Goal: Task Accomplishment & Management: Manage account settings

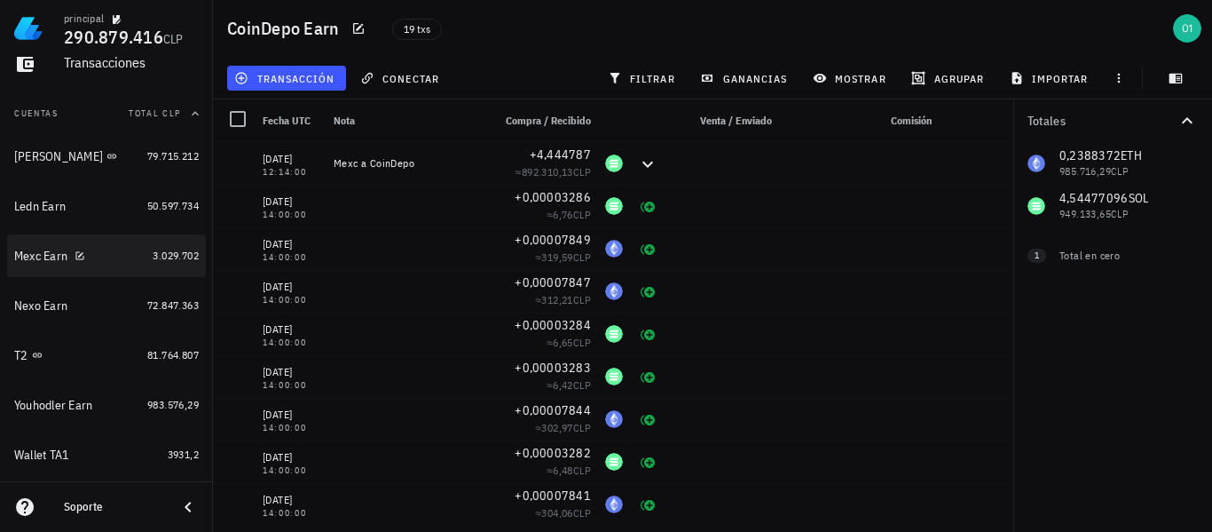
scroll to position [169, 0]
click at [37, 261] on div "Mexc Earn" at bounding box center [40, 257] width 53 height 15
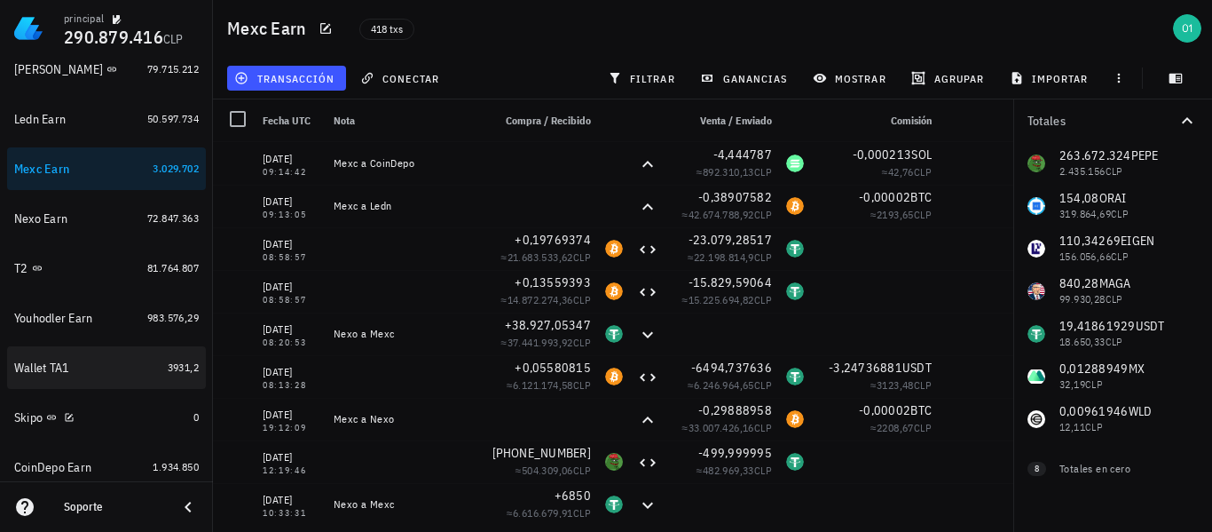
scroll to position [169, 0]
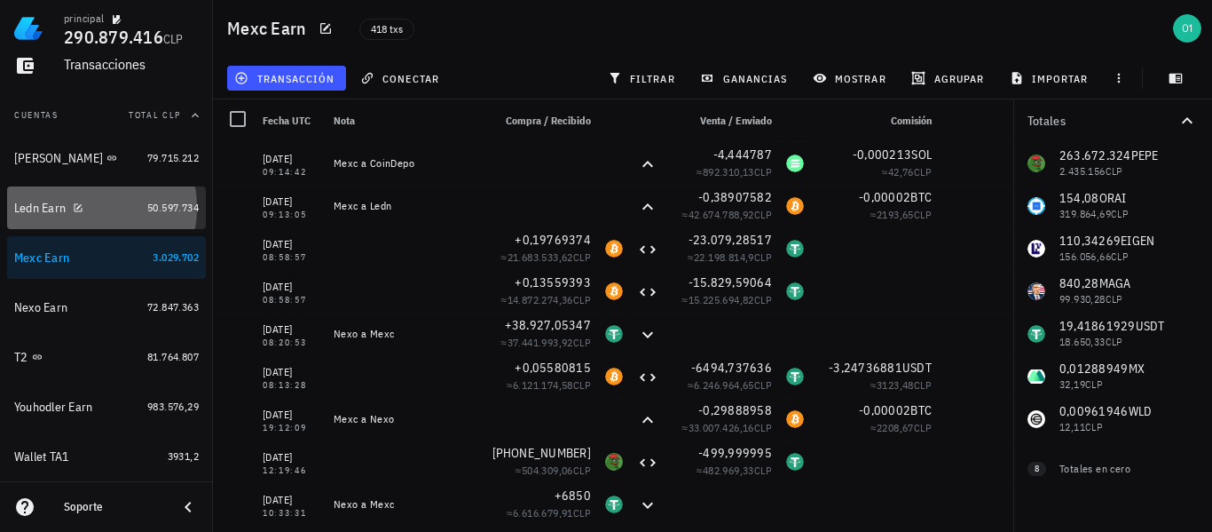
click at [47, 213] on div "Ledn Earn" at bounding box center [39, 208] width 51 height 15
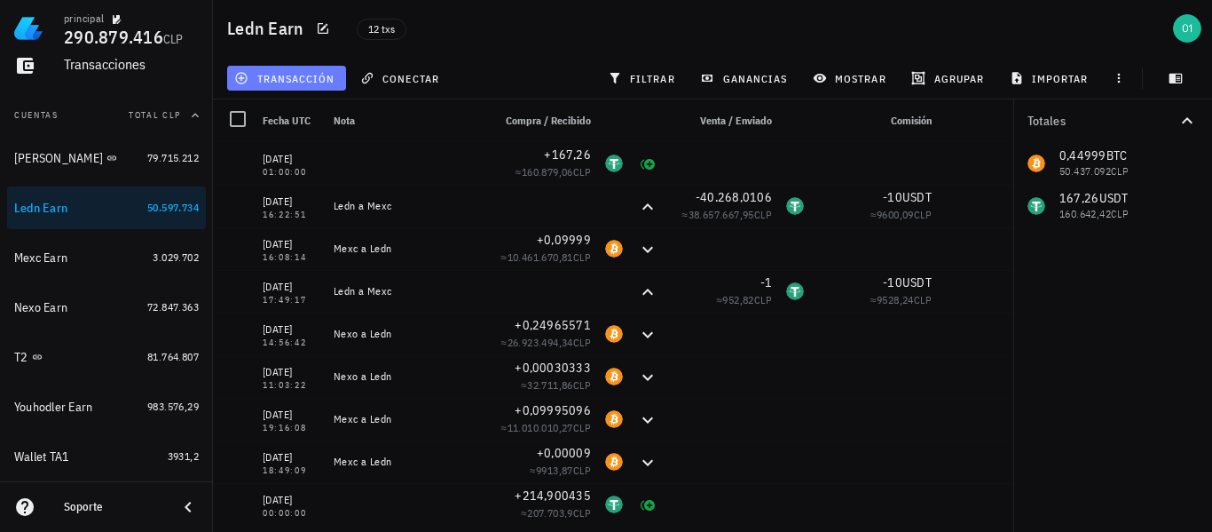
click at [332, 77] on span "transacción" at bounding box center [286, 78] width 97 height 14
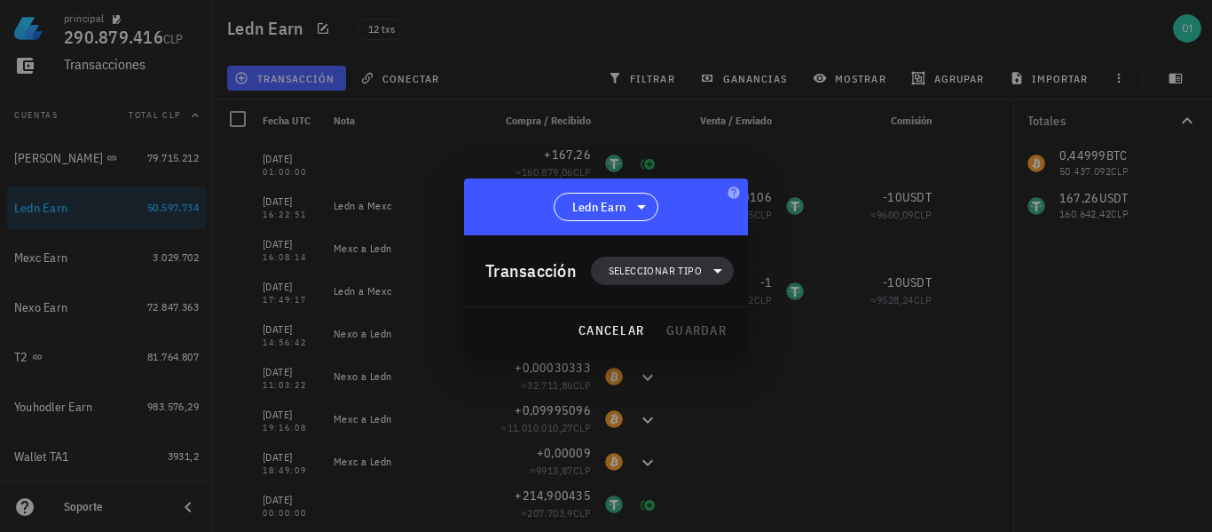
click at [637, 265] on span "Seleccionar tipo" at bounding box center [655, 271] width 93 height 18
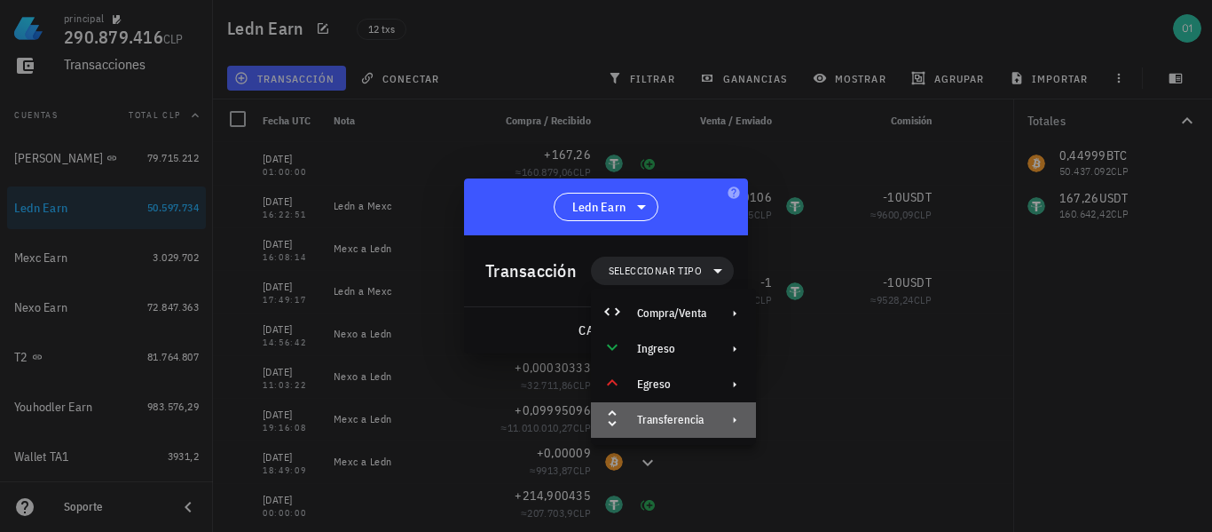
click at [705, 413] on div "Transferencia" at bounding box center [671, 420] width 69 height 14
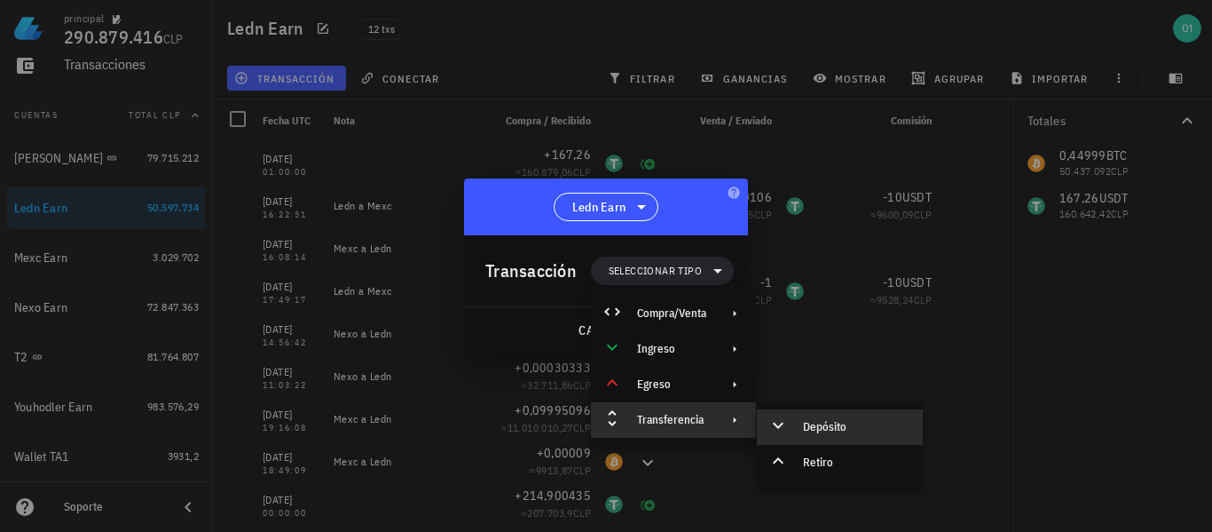
click at [835, 430] on div "Depósito" at bounding box center [856, 427] width 106 height 14
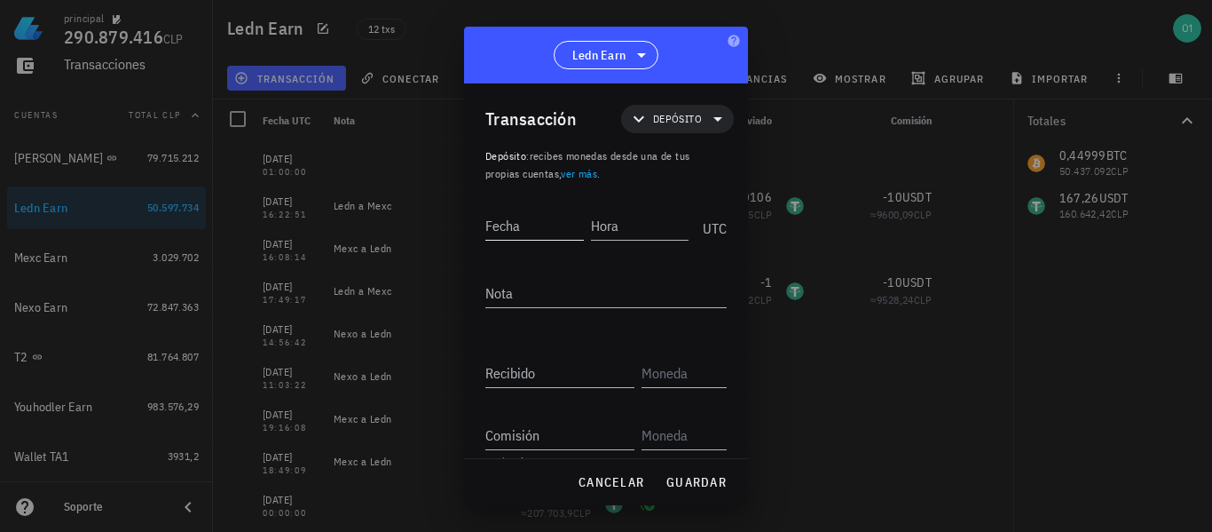
click at [568, 225] on input "Fecha" at bounding box center [534, 225] width 99 height 28
type input "[DATE]"
click at [605, 231] on input "Hora" at bounding box center [640, 225] width 99 height 28
type input "09:06:19"
type textarea "Mexc a Ledn"
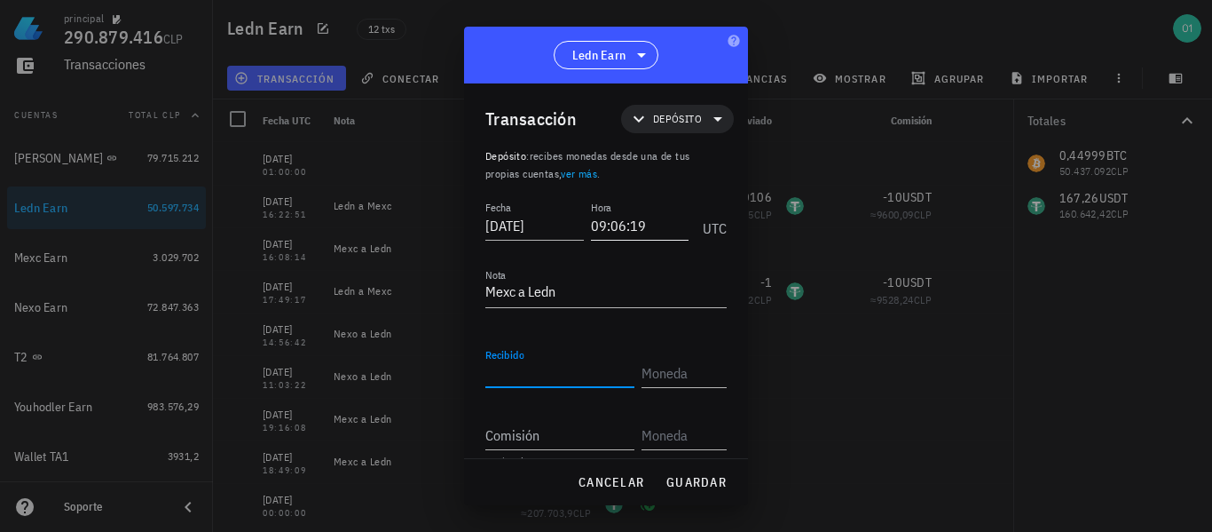
paste input "0,38907582"
type input "0,38907582"
click at [666, 370] on input "text" at bounding box center [683, 373] width 82 height 28
type input "BTC"
click at [587, 444] on input "Comisión" at bounding box center [559, 435] width 149 height 28
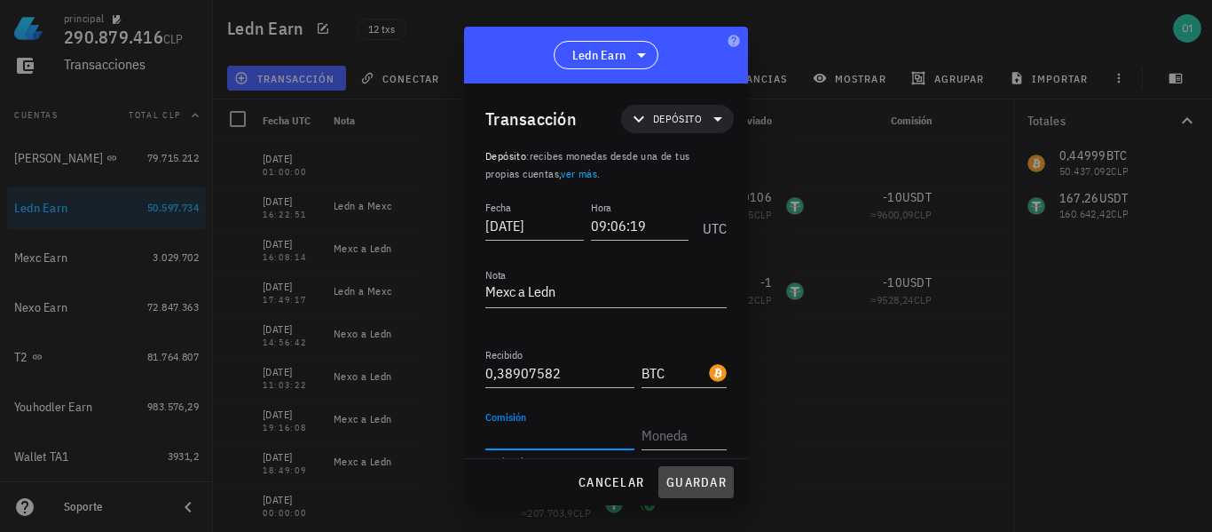
click at [687, 478] on span "guardar" at bounding box center [696, 482] width 61 height 16
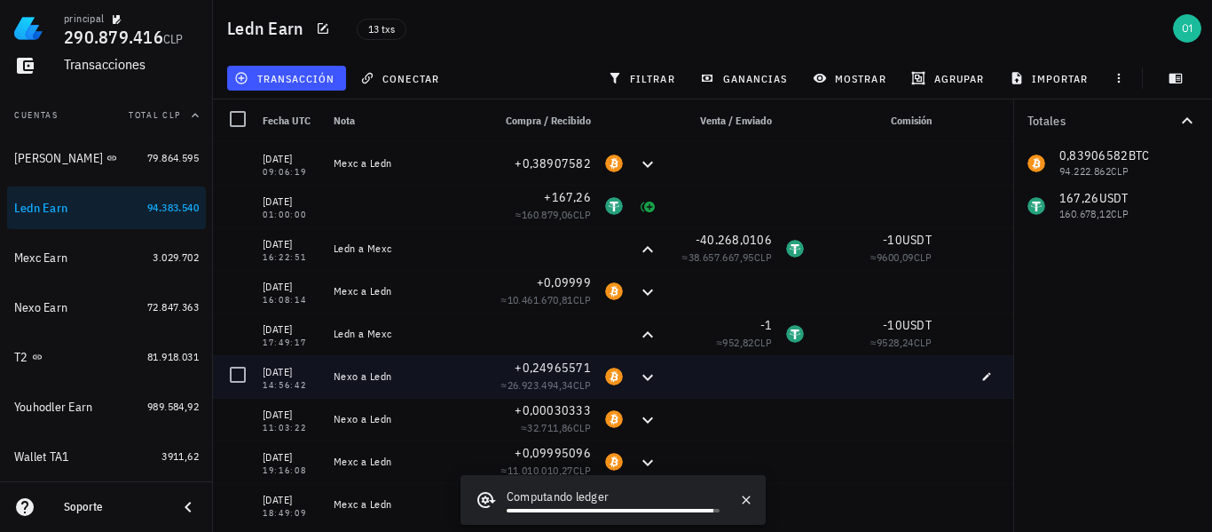
click at [760, 358] on div at bounding box center [723, 376] width 114 height 43
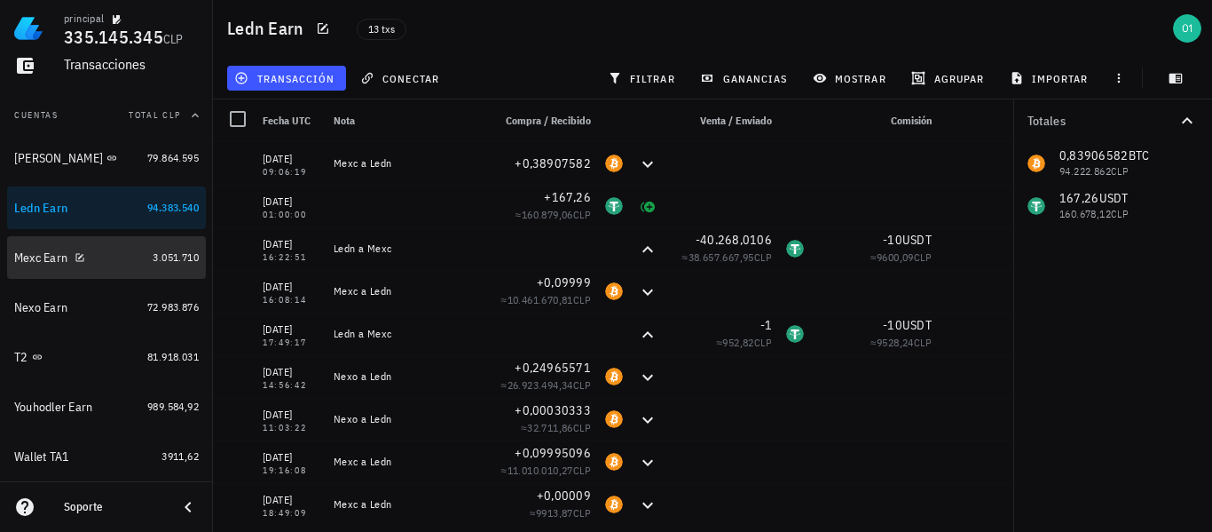
click at [46, 268] on div "Mexc Earn" at bounding box center [79, 258] width 131 height 38
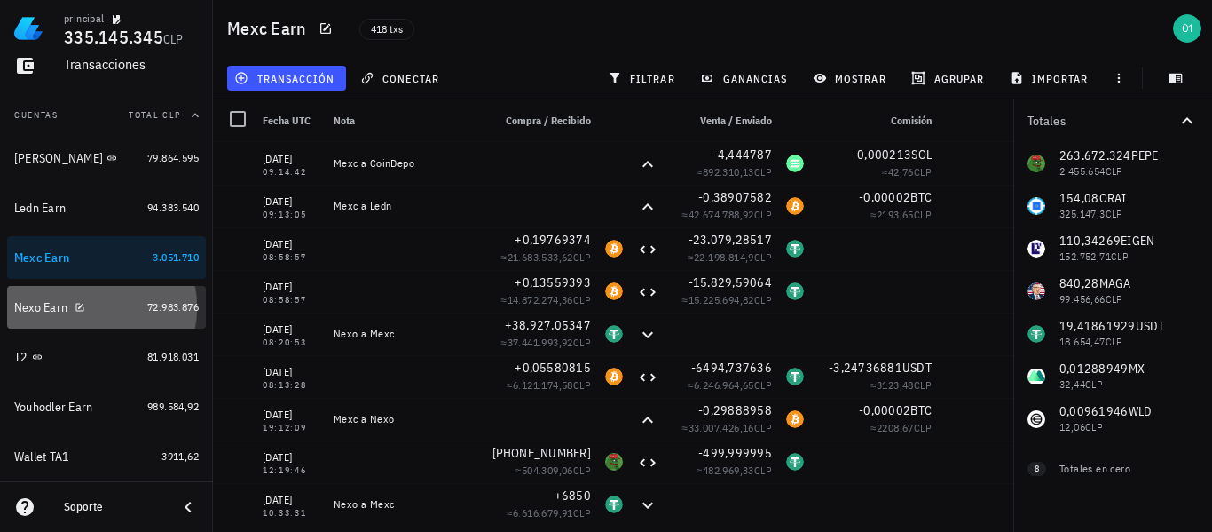
click at [18, 303] on div "Nexo Earn" at bounding box center [40, 307] width 53 height 15
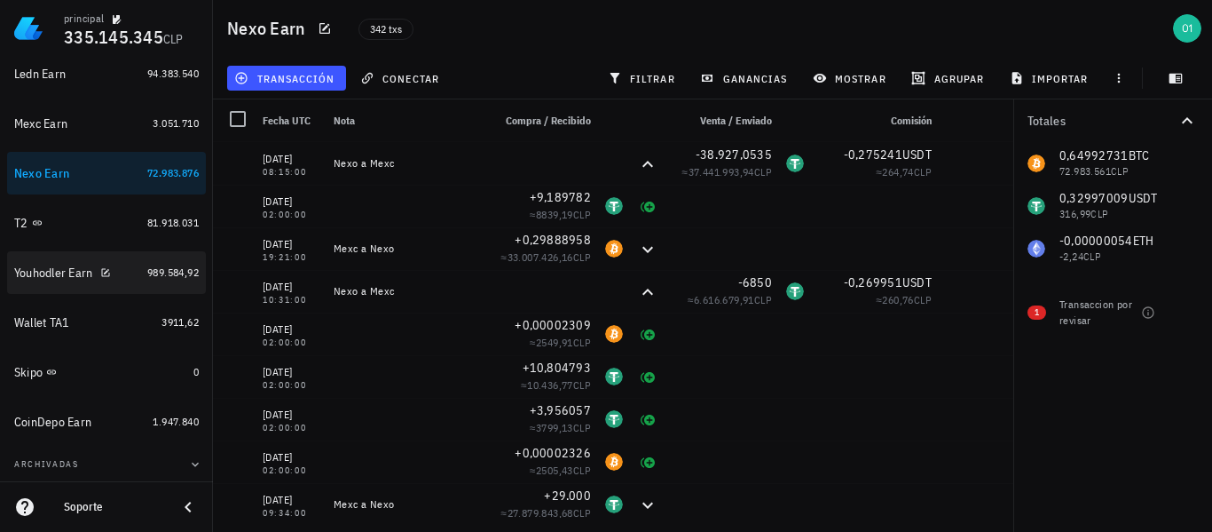
scroll to position [346, 0]
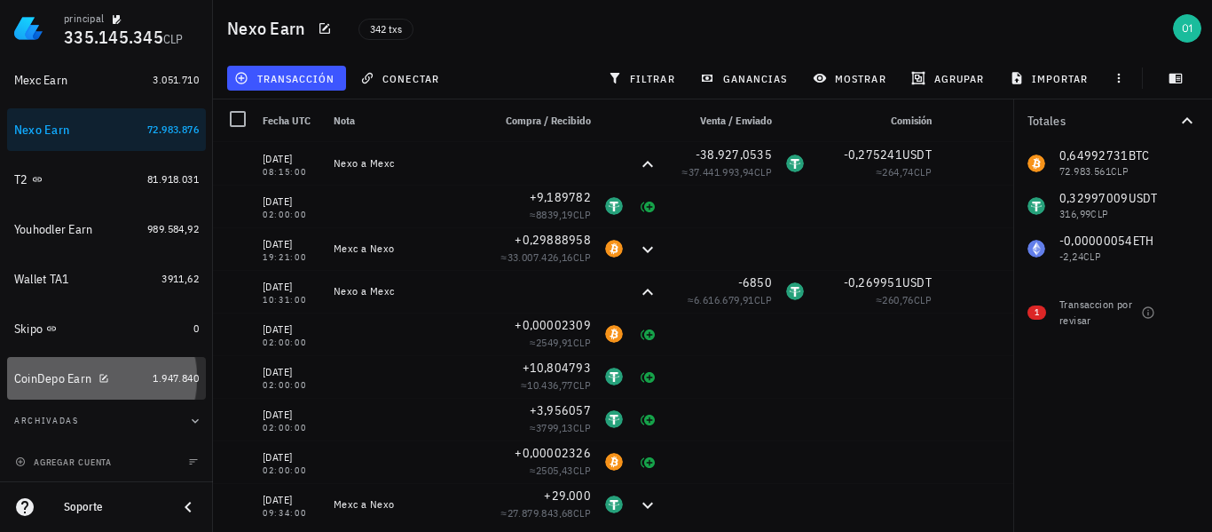
click at [35, 380] on div "CoinDepo Earn" at bounding box center [52, 378] width 77 height 15
